Goal: Information Seeking & Learning: Learn about a topic

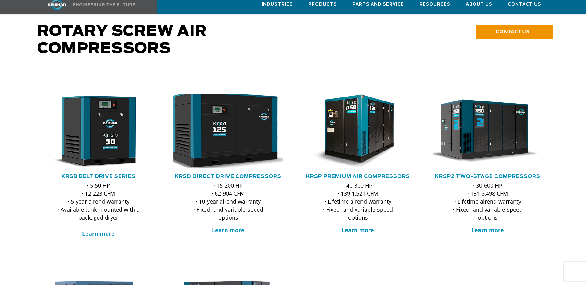
scroll to position [93, 0]
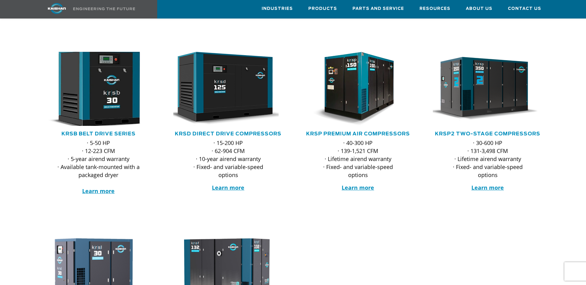
click at [119, 111] on img at bounding box center [93, 89] width 121 height 82
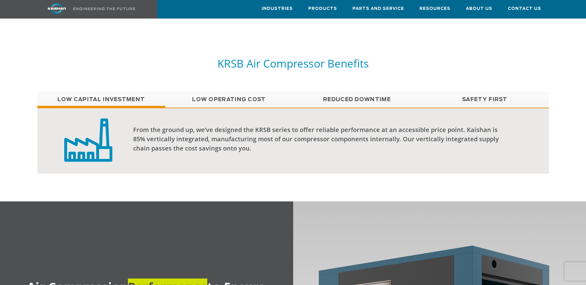
scroll to position [525, 0]
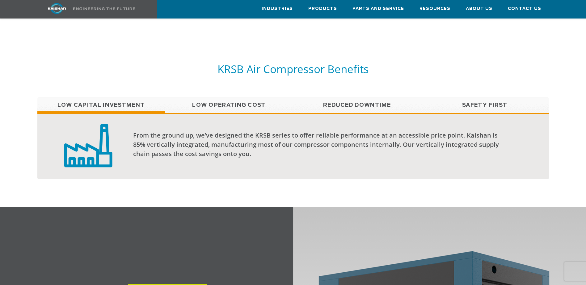
click at [245, 98] on link "Low Operating Cost" at bounding box center [229, 105] width 128 height 15
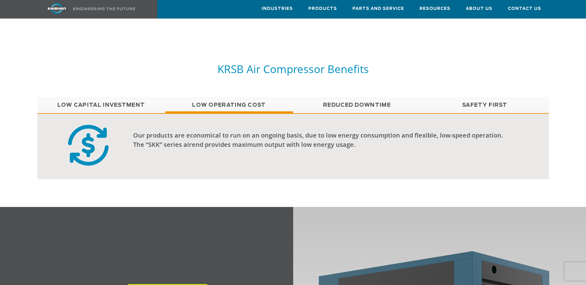
click at [339, 98] on link "Reduced Downtime" at bounding box center [357, 105] width 128 height 15
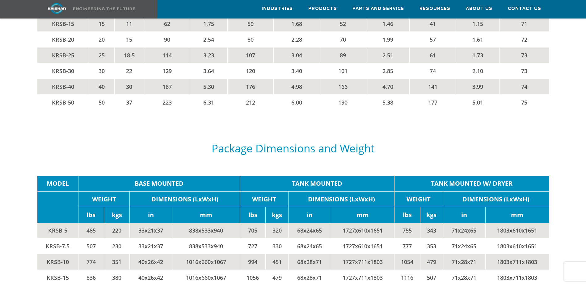
scroll to position [1390, 0]
